Goal: Transaction & Acquisition: Purchase product/service

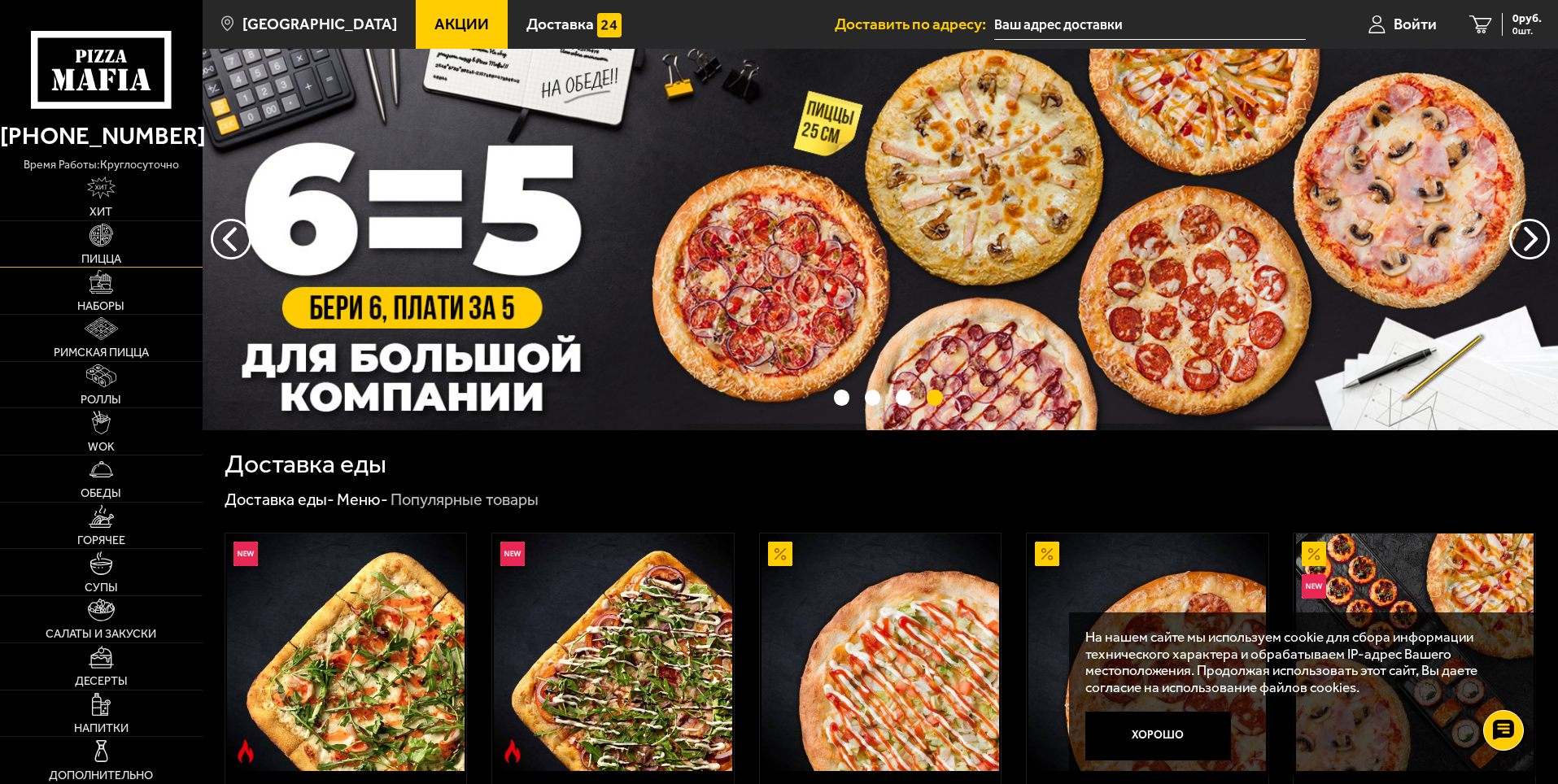
click at [111, 230] on img at bounding box center [101, 235] width 23 height 23
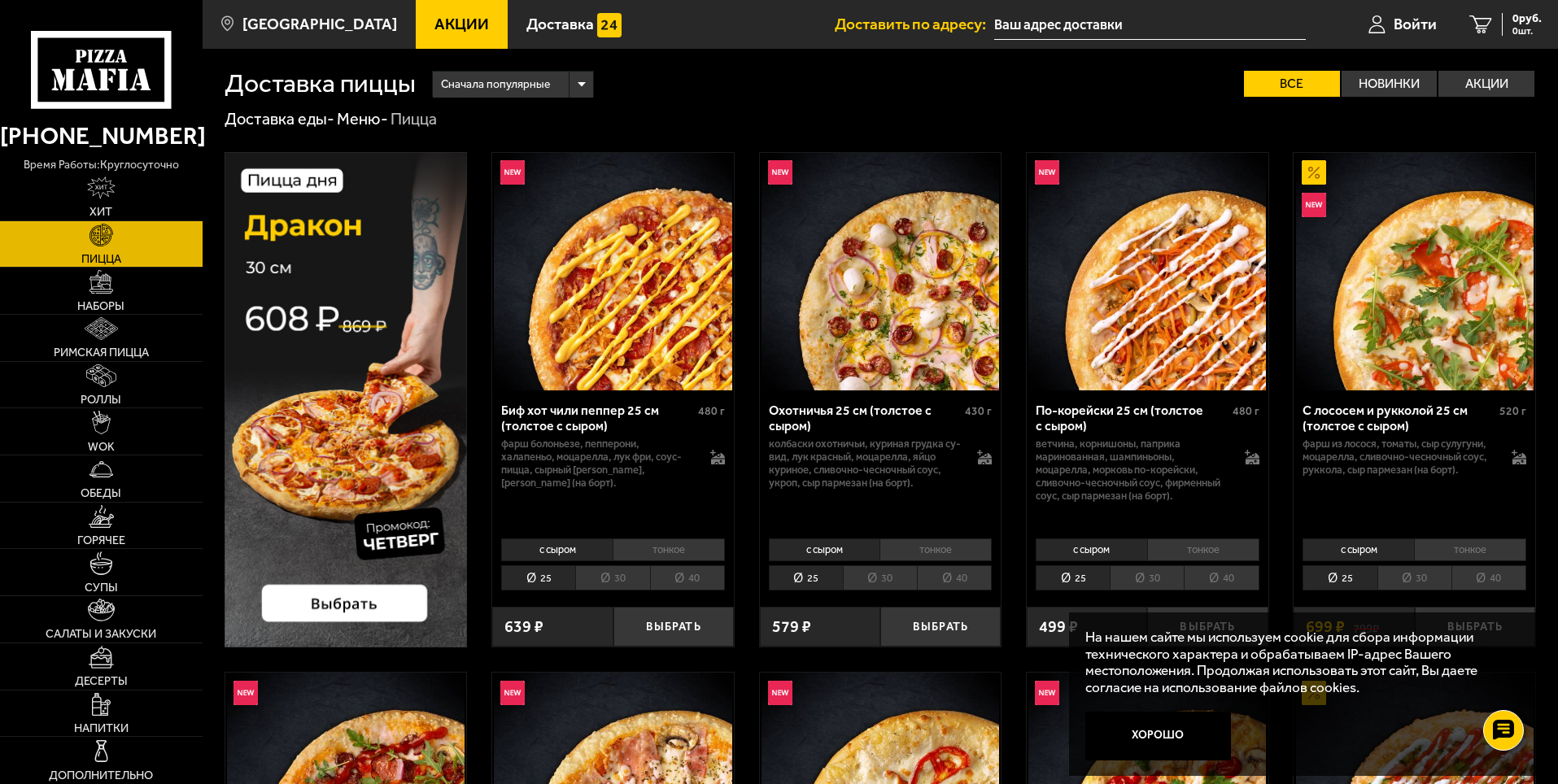
click at [593, 584] on li "30" at bounding box center [612, 578] width 74 height 25
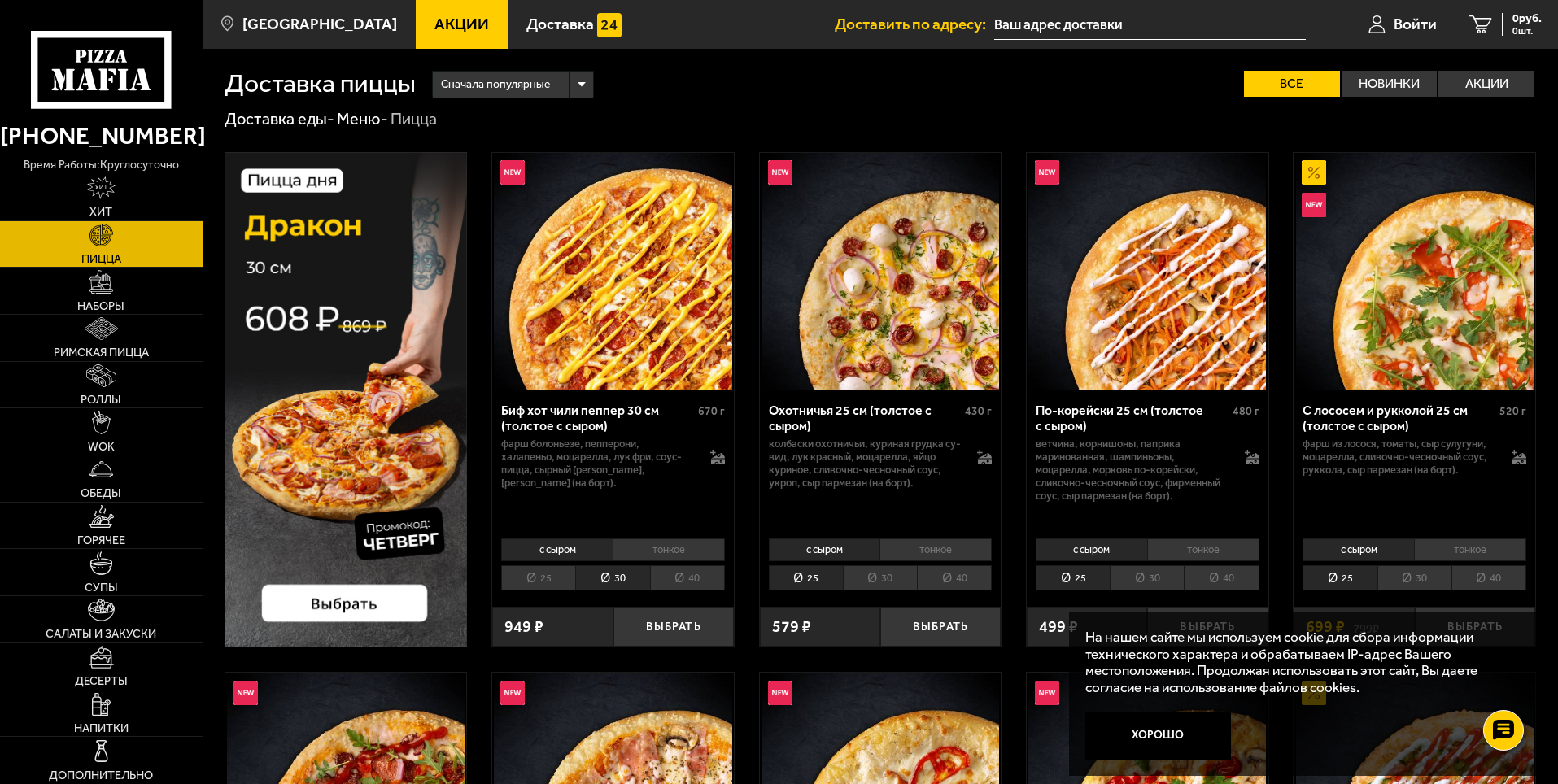
click at [885, 578] on li "30" at bounding box center [880, 578] width 74 height 25
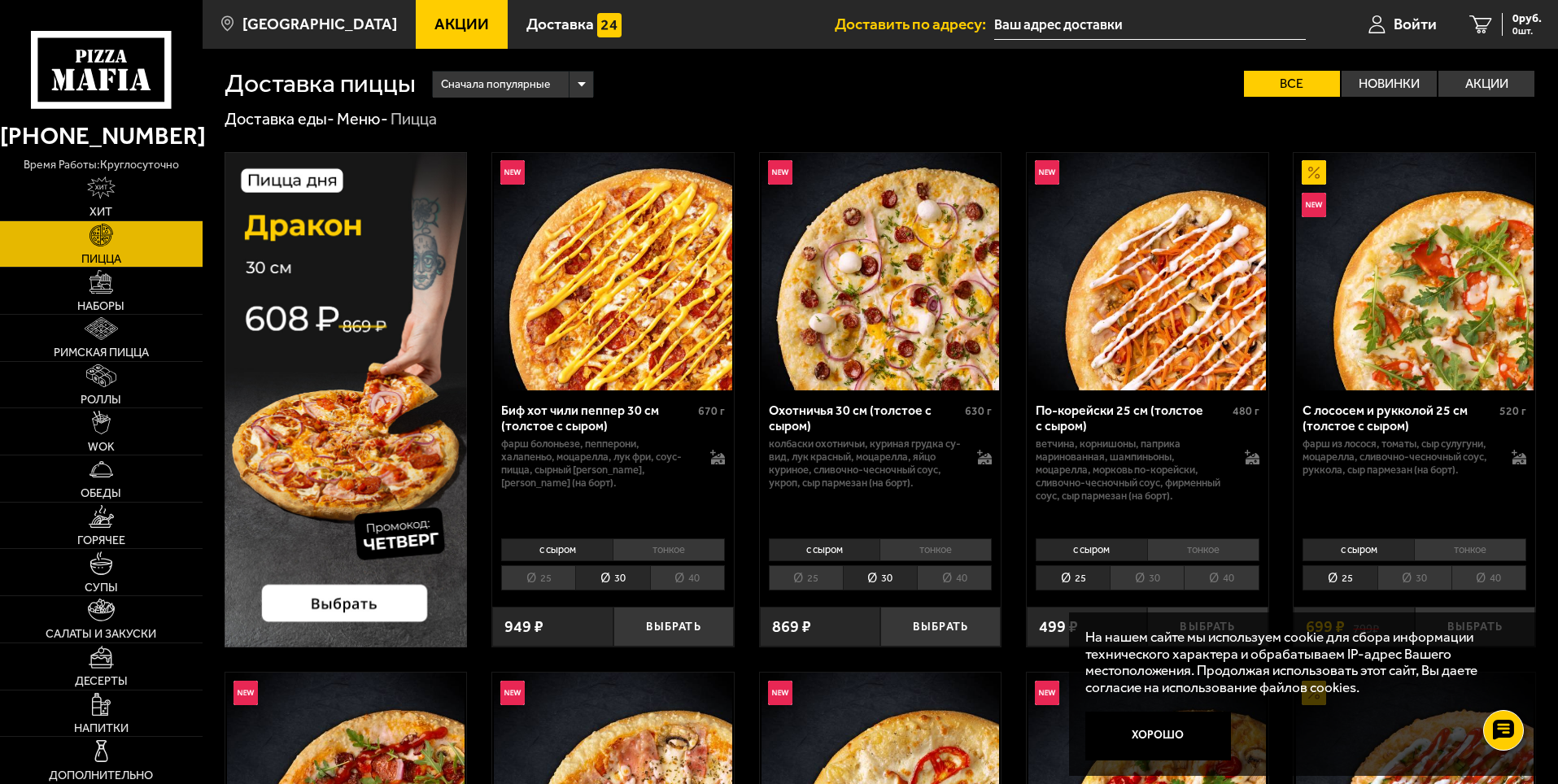
click at [1147, 583] on li "30" at bounding box center [1147, 578] width 74 height 25
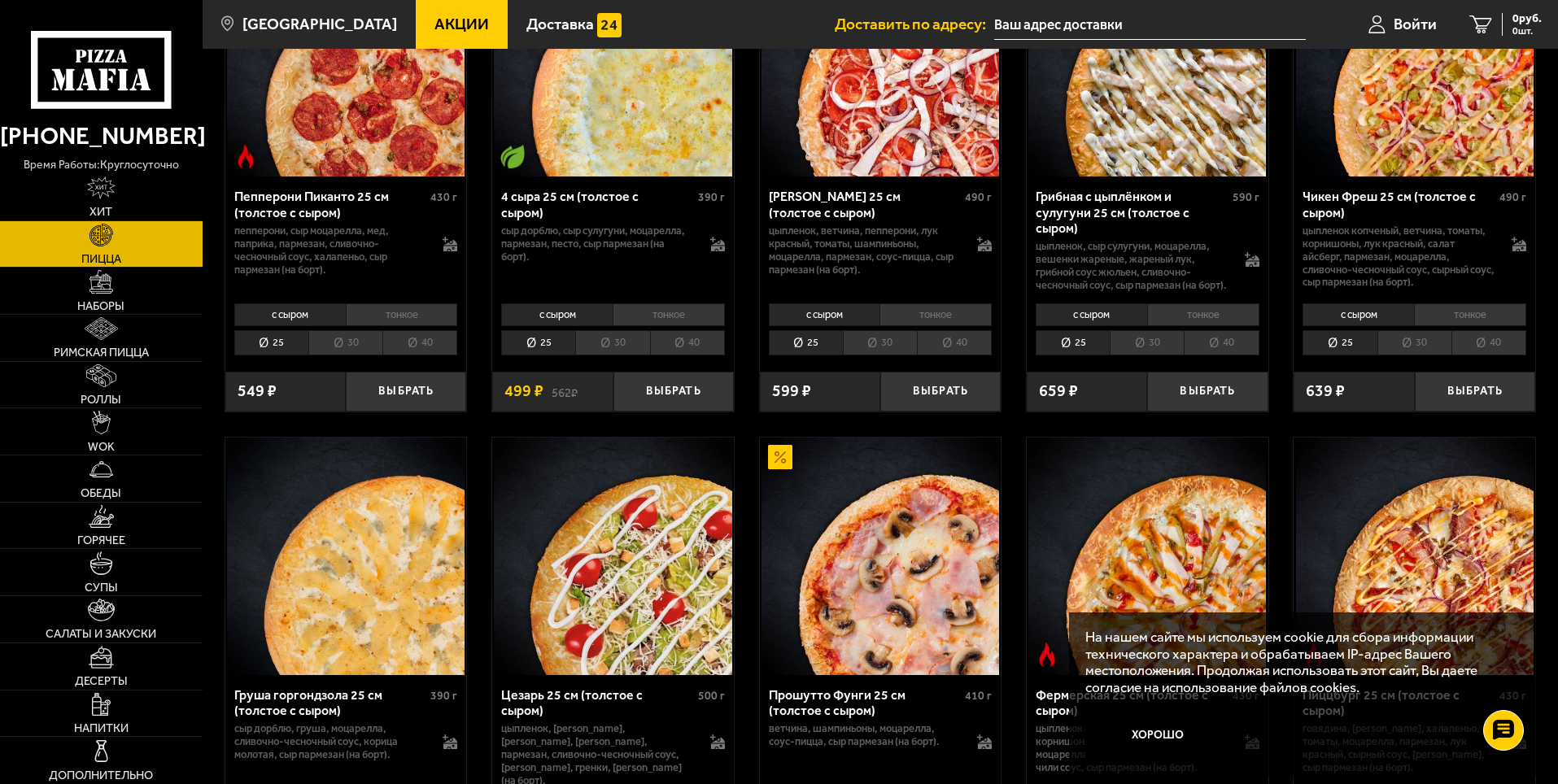
scroll to position [1220, 0]
